Goal: Task Accomplishment & Management: Use online tool/utility

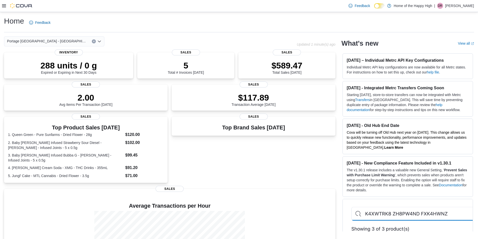
click at [5, 6] on icon at bounding box center [4, 6] width 4 height 4
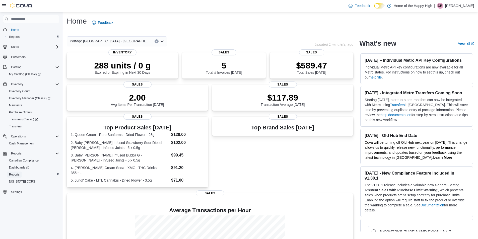
click at [14, 173] on span "Reports" at bounding box center [14, 175] width 11 height 4
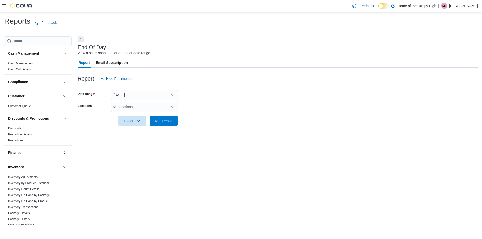
scroll to position [50, 0]
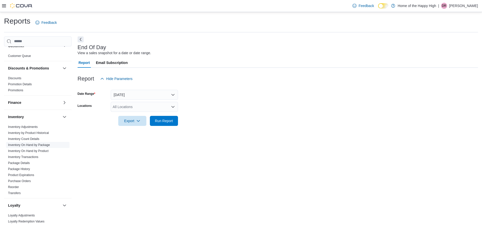
click at [40, 146] on link "Inventory On Hand by Package" at bounding box center [29, 145] width 42 height 4
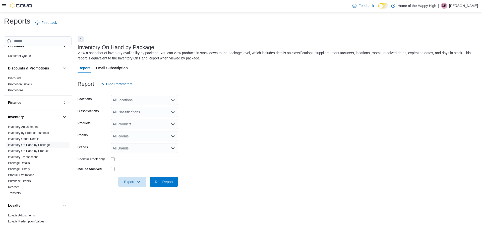
click at [137, 98] on div "All Locations" at bounding box center [144, 100] width 67 height 10
type input "*******"
click at [144, 107] on span "Portage [GEOGRAPHIC_DATA] - [GEOGRAPHIC_DATA] - Fire & Flower" at bounding box center [188, 108] width 114 height 5
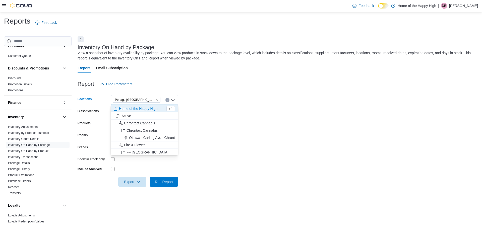
click at [237, 126] on form "Locations [GEOGRAPHIC_DATA] - [GEOGRAPHIC_DATA] - Fire & Flower Combo box. Sele…" at bounding box center [278, 138] width 400 height 98
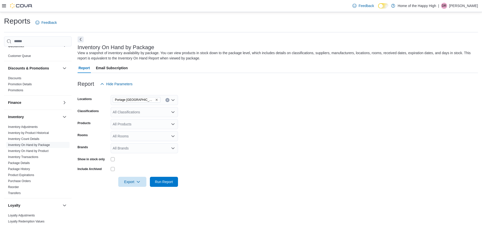
click at [144, 112] on div "All Classifications" at bounding box center [144, 112] width 67 height 10
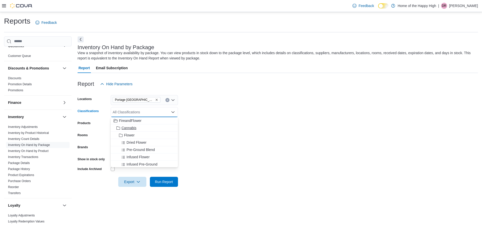
click at [135, 128] on span "Cannabis" at bounding box center [128, 127] width 15 height 5
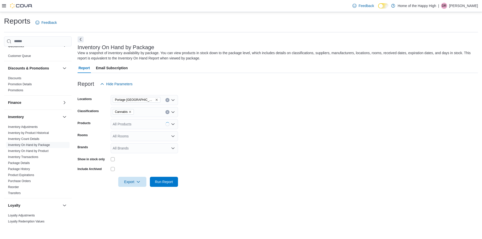
click at [207, 106] on form "Locations [GEOGRAPHIC_DATA] - [GEOGRAPHIC_DATA] - Fire & Flower Classifications…" at bounding box center [278, 138] width 400 height 98
click at [136, 180] on span "Export" at bounding box center [132, 182] width 22 height 10
click at [135, 191] on span "Export to Excel" at bounding box center [133, 192] width 23 height 4
